Goal: Task Accomplishment & Management: Manage account settings

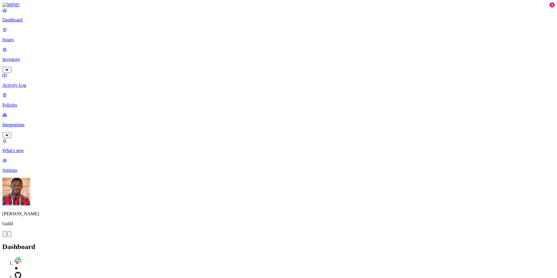
click at [28, 122] on p "Integrations" at bounding box center [278, 124] width 552 height 5
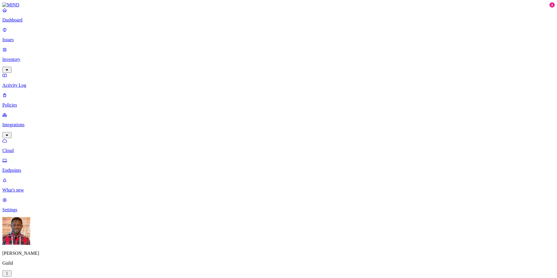
click at [31, 168] on p "Endpoints" at bounding box center [278, 170] width 552 height 5
click at [35, 148] on p "Cloud" at bounding box center [278, 150] width 552 height 5
click at [35, 168] on p "Endpoints" at bounding box center [278, 170] width 552 height 5
click at [35, 148] on p "Cloud" at bounding box center [278, 150] width 552 height 5
click at [30, 102] on p "Policies" at bounding box center [278, 104] width 552 height 5
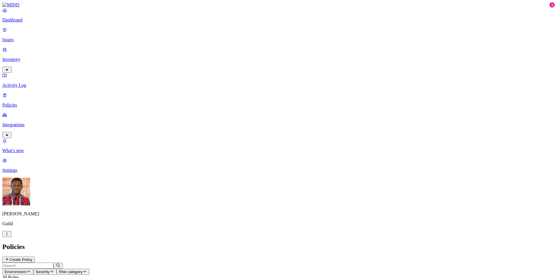
click at [51, 112] on link "Integrations" at bounding box center [278, 124] width 552 height 25
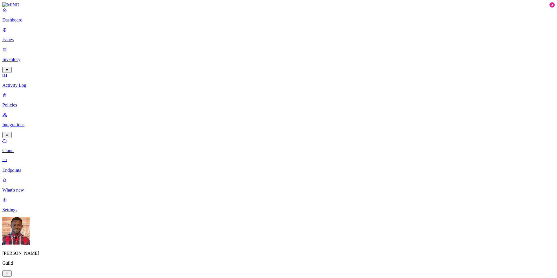
click at [29, 212] on p "Settings" at bounding box center [278, 209] width 552 height 5
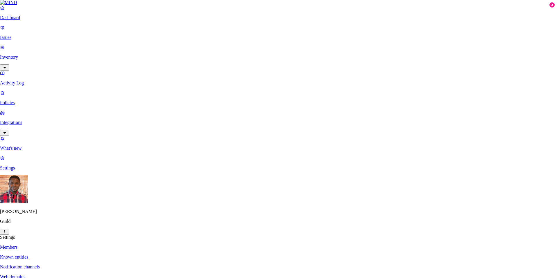
paste input "[PERSON_NAME][EMAIL_ADDRESS][PERSON_NAME][DOMAIN_NAME]"
type input "[PERSON_NAME][EMAIL_ADDRESS][PERSON_NAME][DOMAIN_NAME]"
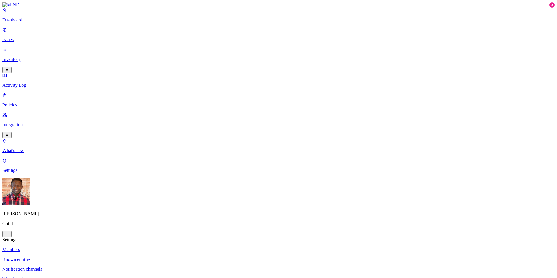
drag, startPoint x: 303, startPoint y: 204, endPoint x: 259, endPoint y: 205, distance: 44.4
click at [96, 257] on p "Known entities" at bounding box center [278, 259] width 552 height 5
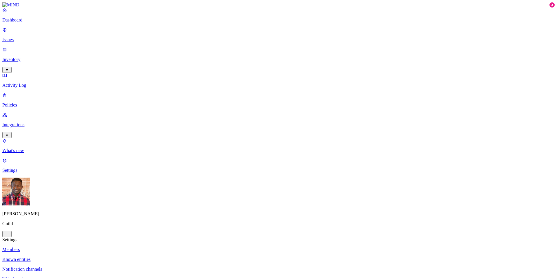
click at [97, 267] on link "Notification channels" at bounding box center [278, 269] width 552 height 5
click at [95, 257] on p "Known entities" at bounding box center [278, 259] width 552 height 5
click at [92, 276] on p "Web domains" at bounding box center [278, 278] width 552 height 5
